Goal: Task Accomplishment & Management: Manage account settings

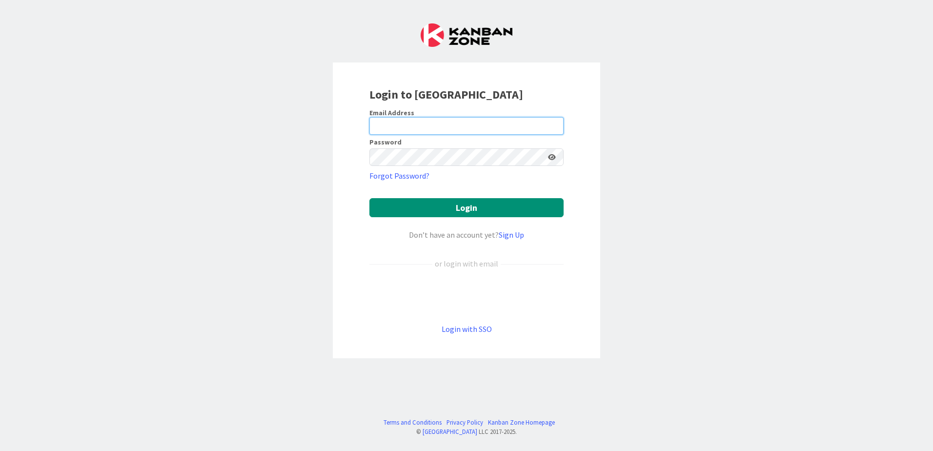
type input "[EMAIL_ADDRESS][DOMAIN_NAME]"
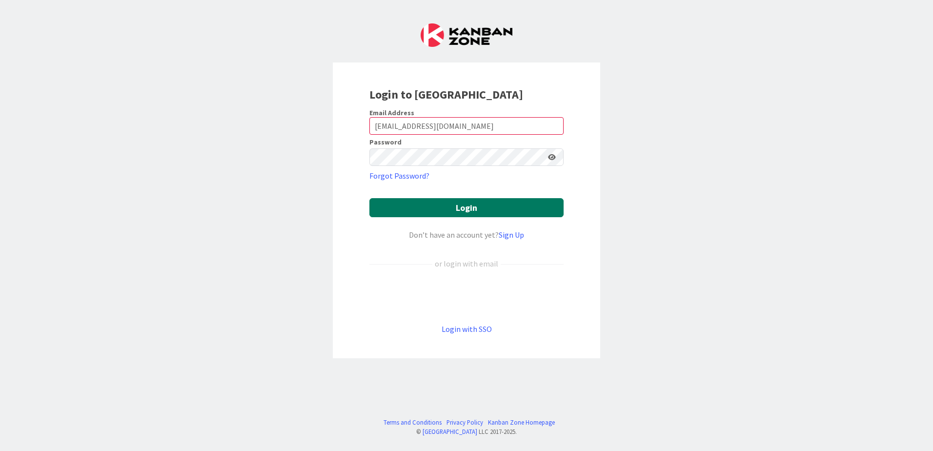
click at [515, 206] on button "Login" at bounding box center [466, 207] width 194 height 19
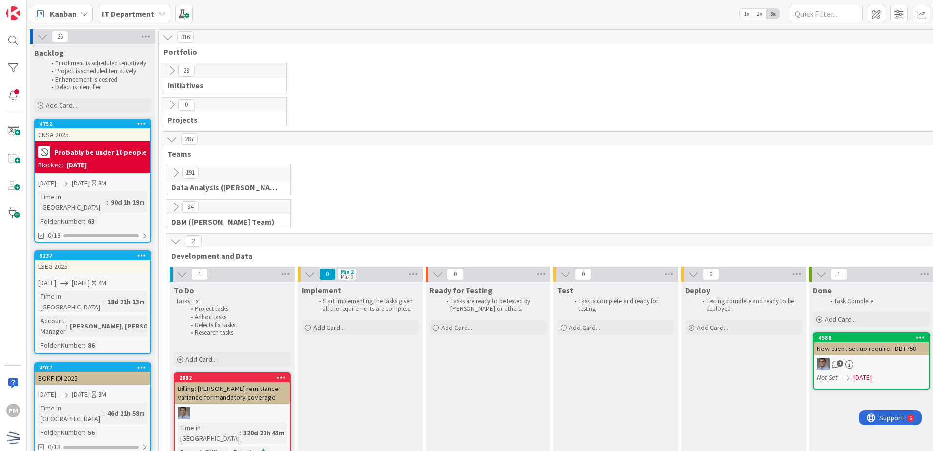
click at [175, 212] on icon at bounding box center [175, 206] width 11 height 11
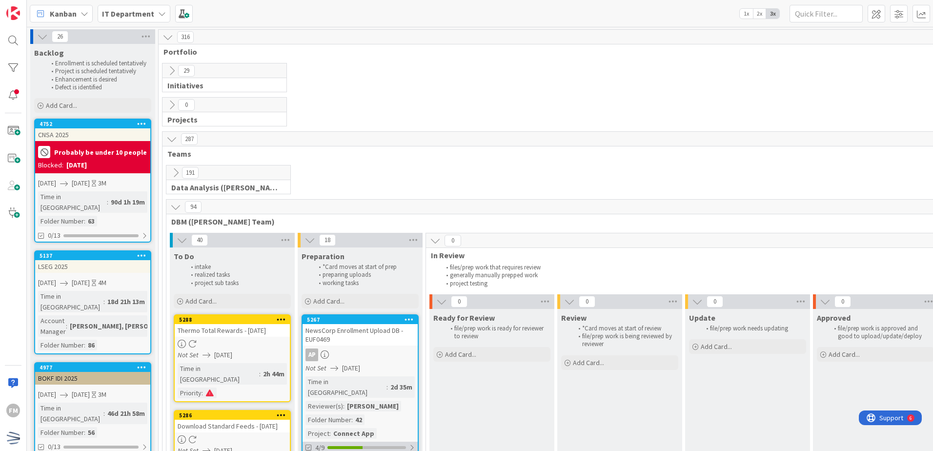
scroll to position [146, 0]
